Goal: Check status: Check status

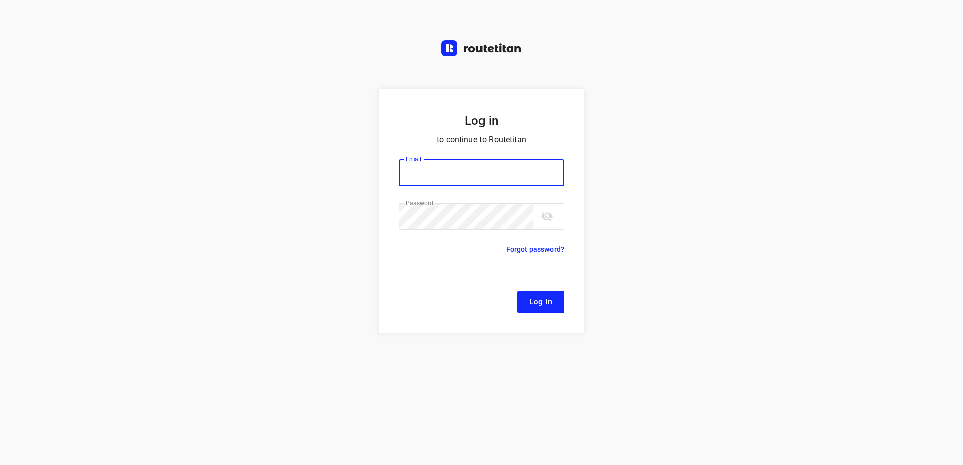
type input "[EMAIL_ADDRESS][DOMAIN_NAME]"
click at [536, 299] on span "Log In" at bounding box center [540, 302] width 23 height 13
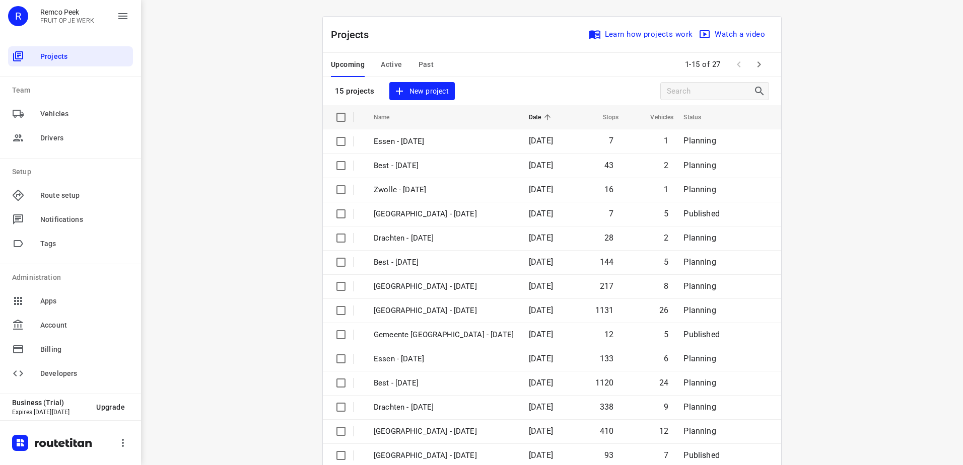
click at [386, 66] on span "Active" at bounding box center [391, 64] width 21 height 13
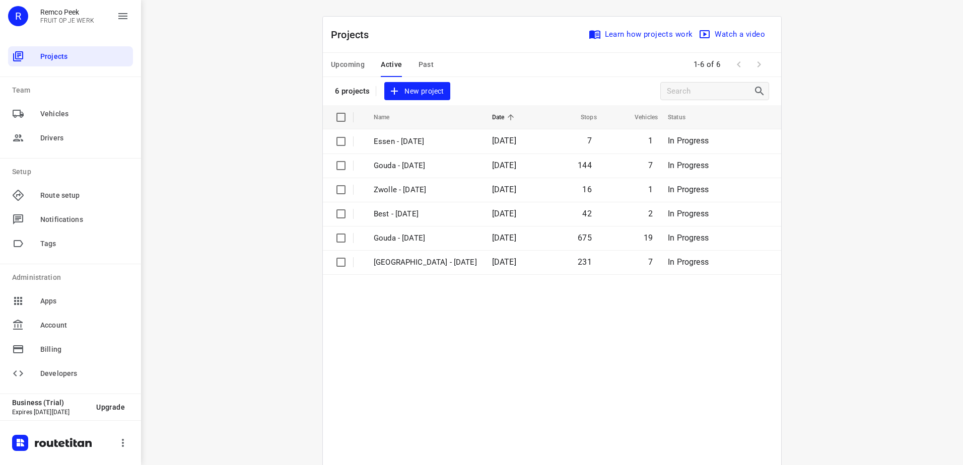
click at [422, 65] on span "Past" at bounding box center [426, 64] width 16 height 13
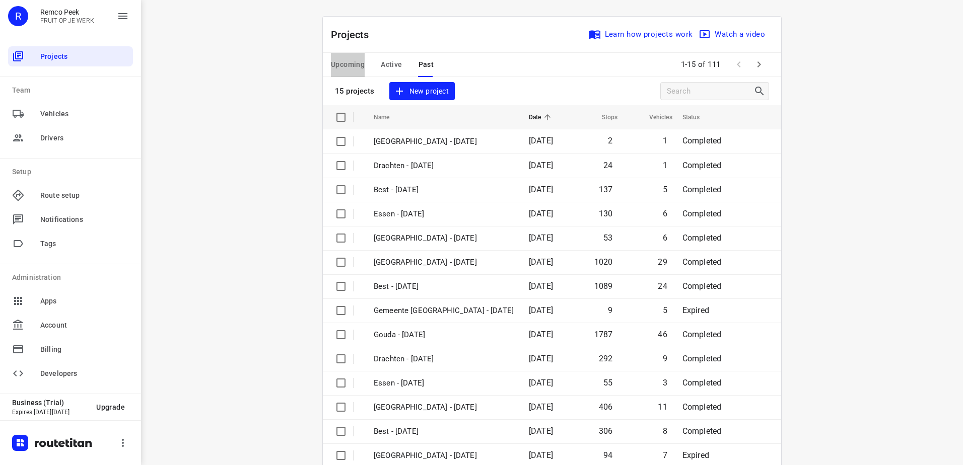
click at [343, 63] on span "Upcoming" at bounding box center [348, 64] width 34 height 13
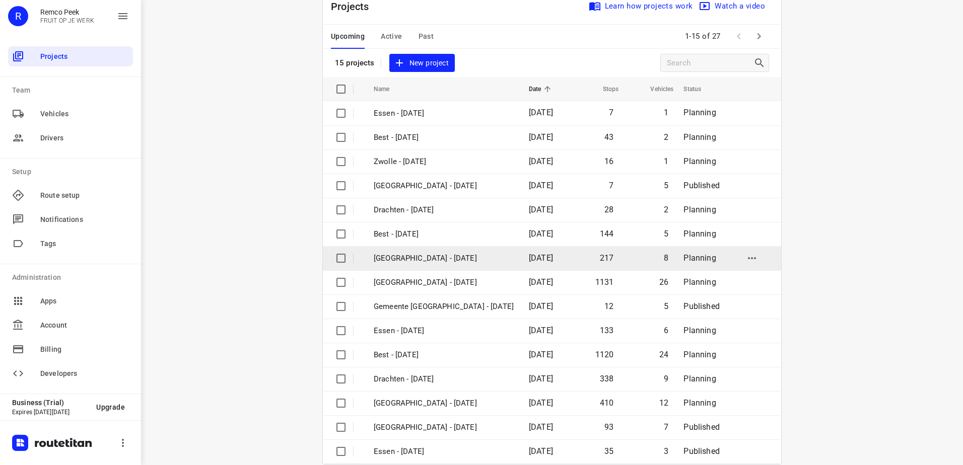
scroll to position [44, 0]
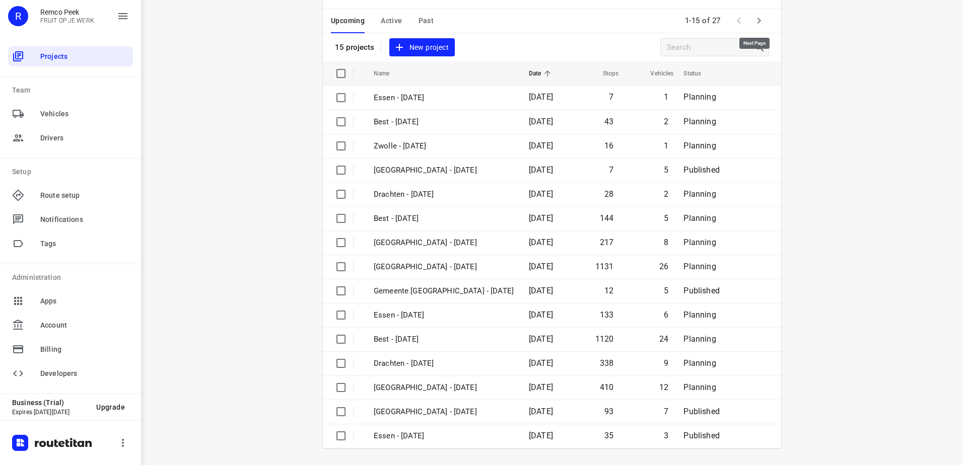
click at [755, 25] on icon "button" at bounding box center [759, 21] width 12 height 12
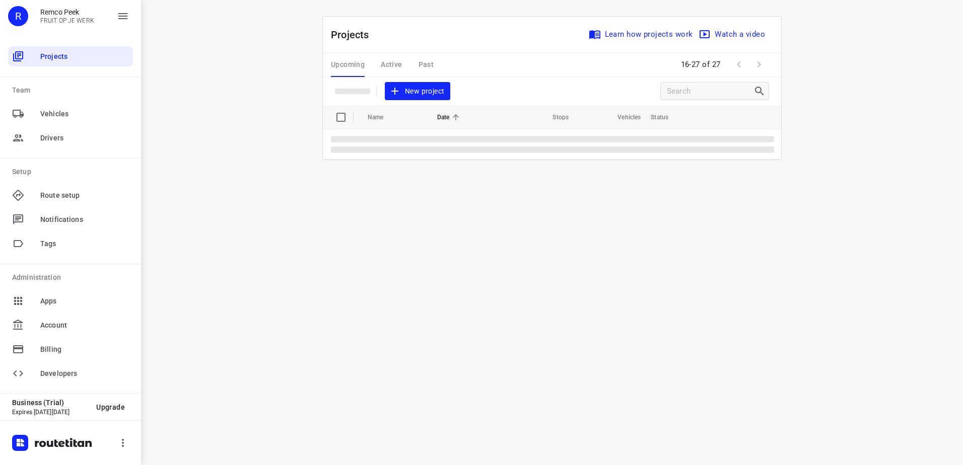
scroll to position [0, 0]
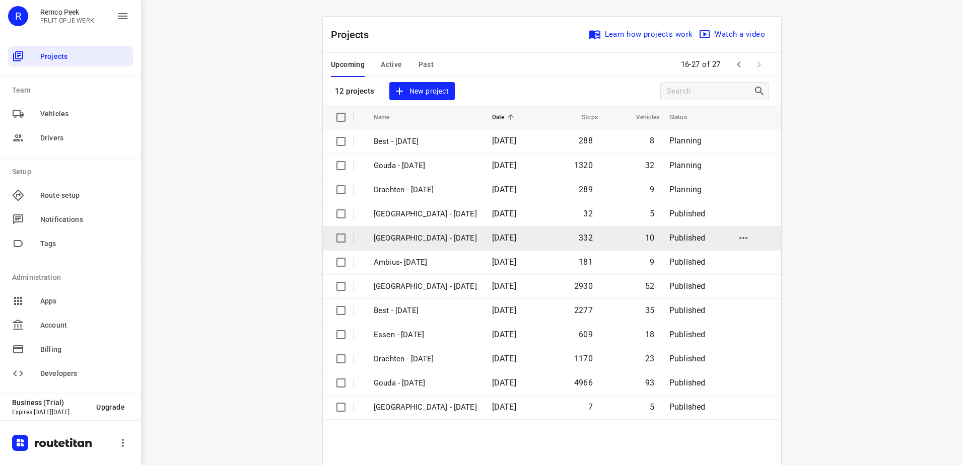
click at [418, 242] on p "[GEOGRAPHIC_DATA] - [DATE]" at bounding box center [425, 239] width 103 height 12
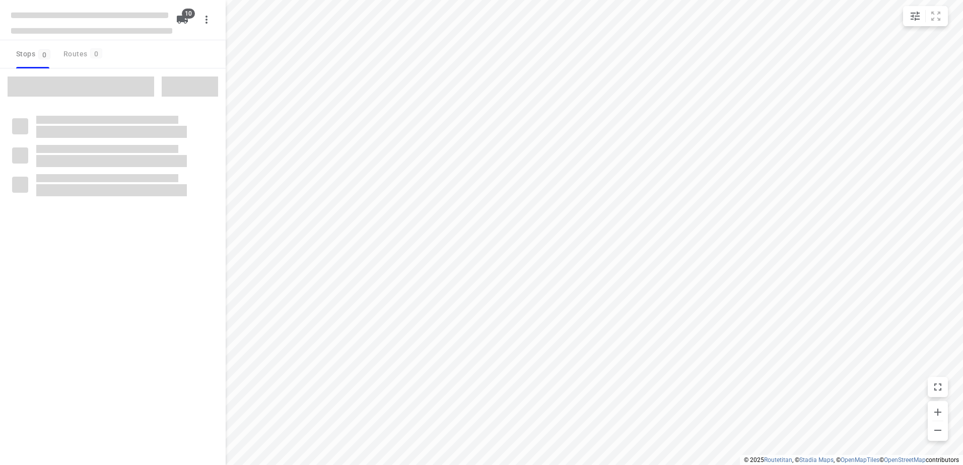
checkbox input "true"
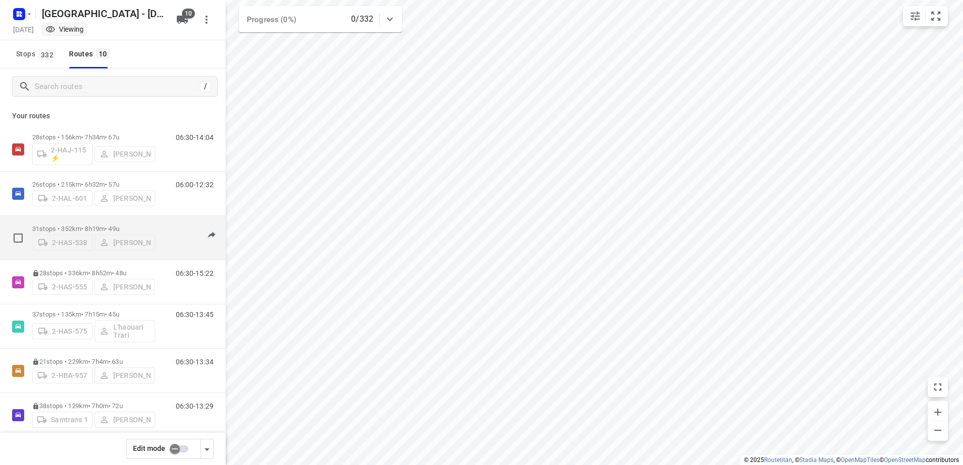
scroll to position [50, 0]
